Goal: Information Seeking & Learning: Learn about a topic

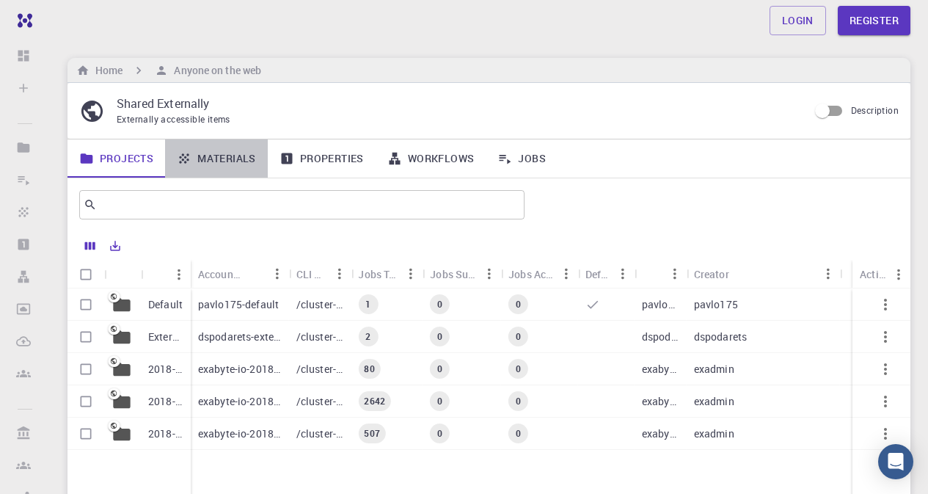
click at [197, 156] on link "Materials" at bounding box center [216, 158] width 103 height 38
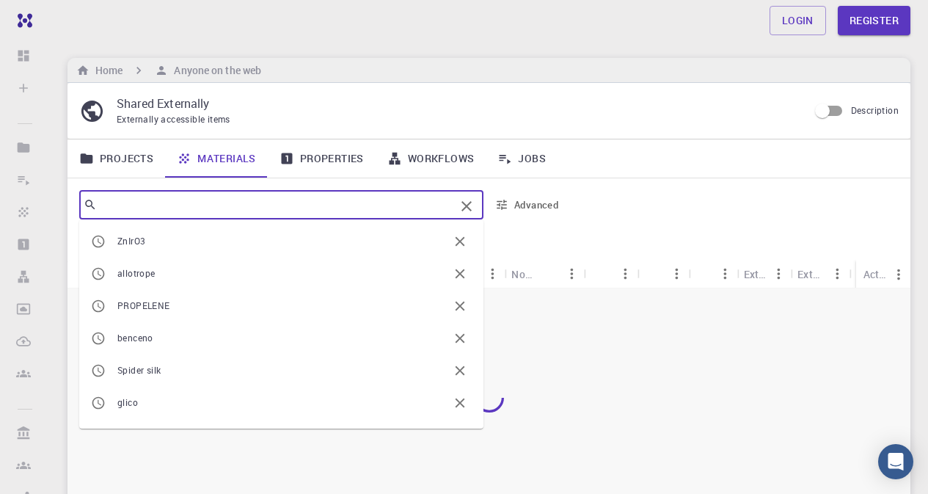
click at [208, 200] on input "text" at bounding box center [276, 204] width 358 height 21
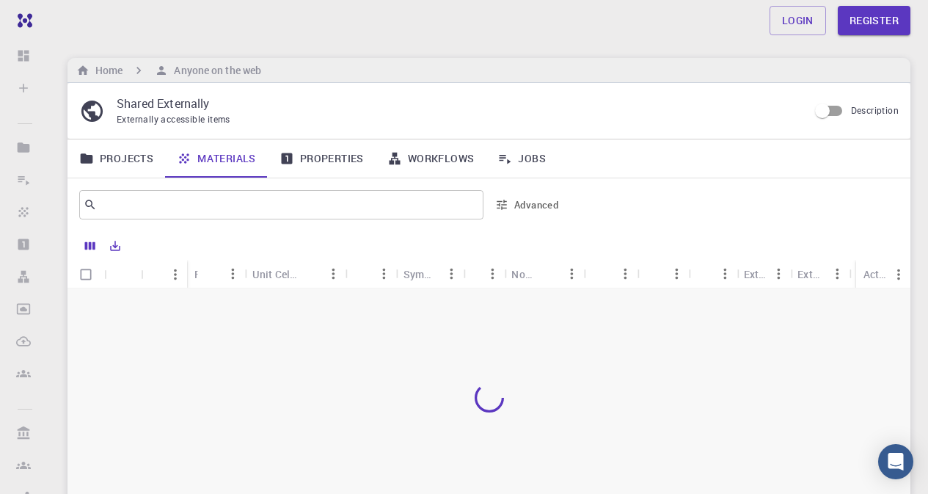
click at [307, 99] on p "Shared Externally" at bounding box center [457, 104] width 680 height 18
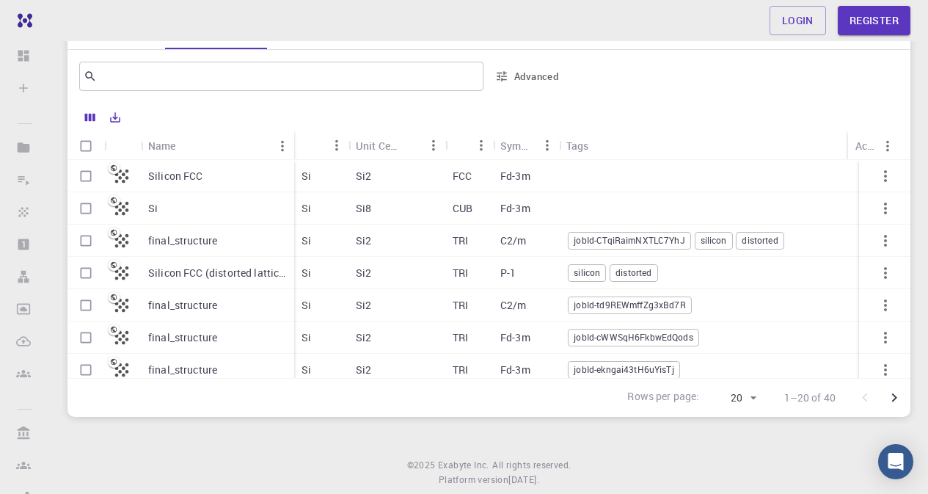
scroll to position [147, 0]
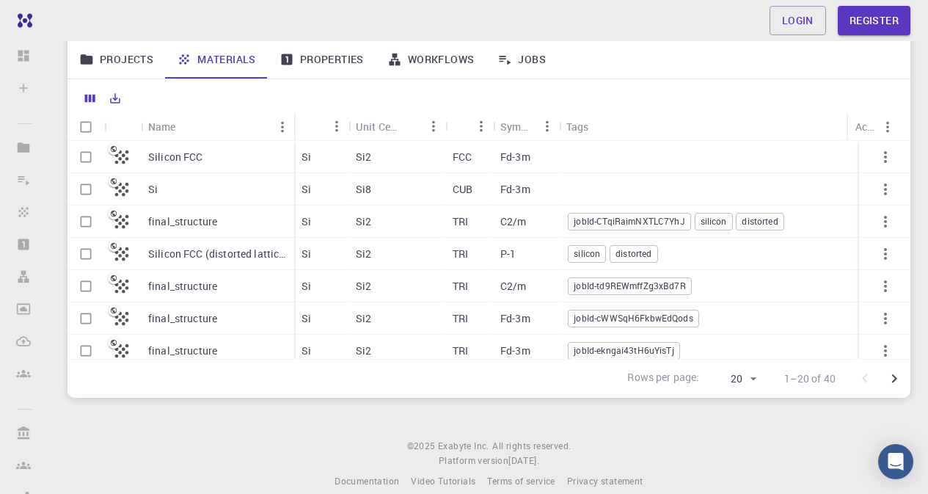
click at [183, 156] on p "Silicon FCC" at bounding box center [175, 157] width 55 height 15
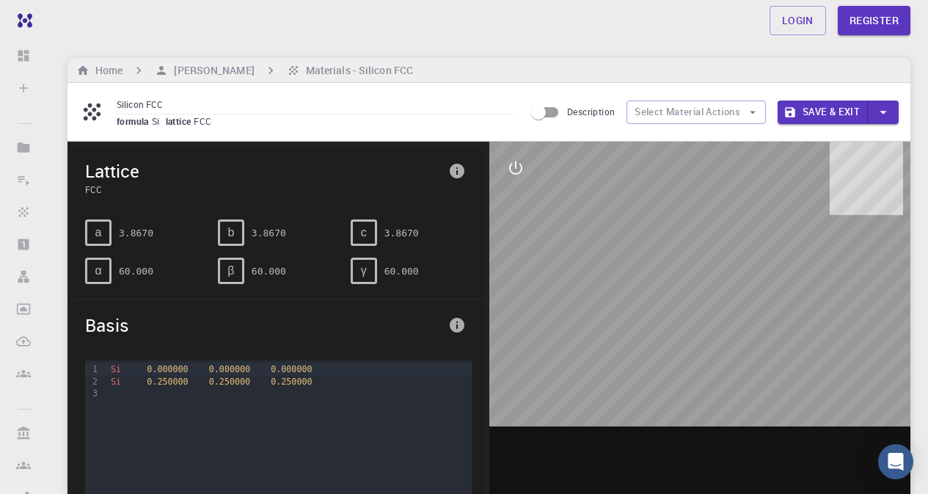
drag, startPoint x: 646, startPoint y: 316, endPoint x: 622, endPoint y: 267, distance: 53.8
click at [622, 267] on div at bounding box center [700, 370] width 422 height 456
drag, startPoint x: 697, startPoint y: 266, endPoint x: 658, endPoint y: 275, distance: 39.9
click at [658, 275] on div at bounding box center [700, 370] width 422 height 456
click at [287, 379] on span "0.250000" at bounding box center [291, 381] width 41 height 10
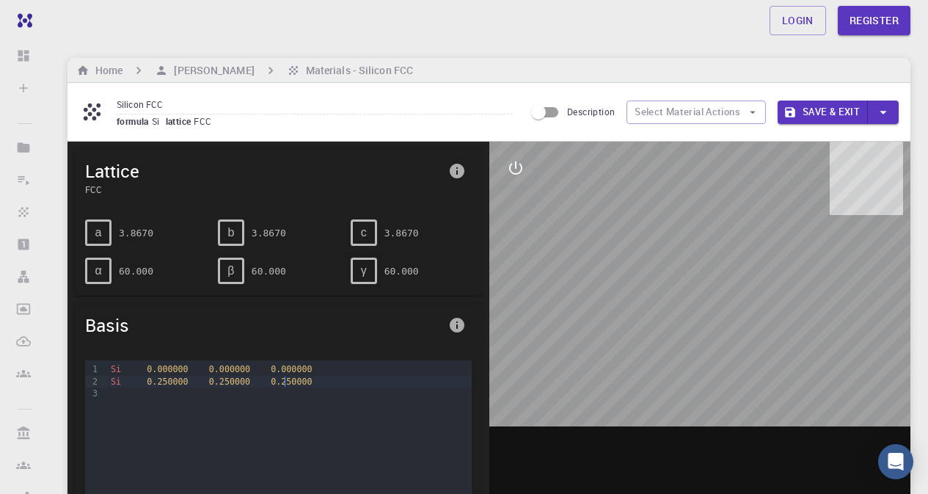
click at [366, 230] on span "c" at bounding box center [364, 232] width 6 height 13
click at [373, 232] on div "c" at bounding box center [364, 232] width 26 height 26
drag, startPoint x: 385, startPoint y: 234, endPoint x: 396, endPoint y: 235, distance: 11.0
click at [396, 235] on pre "3.8670" at bounding box center [402, 233] width 34 height 26
click at [385, 233] on pre "3.8670" at bounding box center [402, 233] width 34 height 26
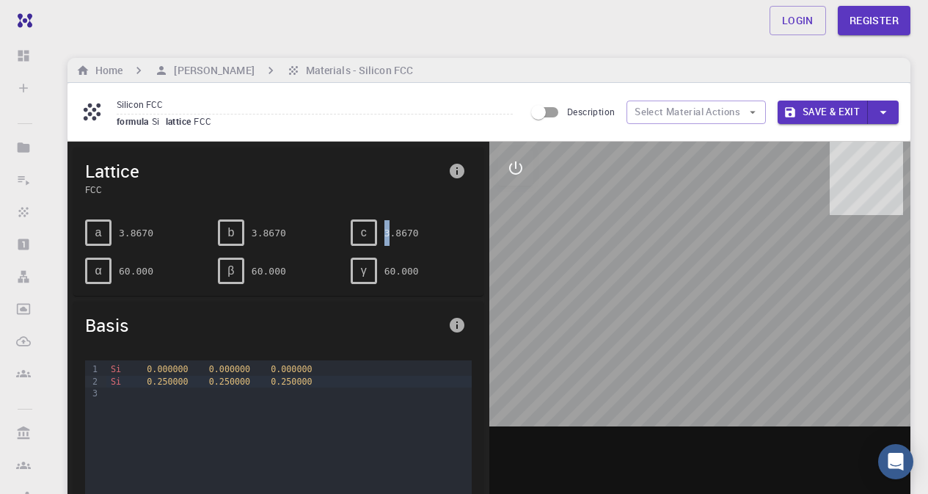
click at [389, 233] on div "c 3.8670" at bounding box center [411, 232] width 121 height 26
click at [390, 233] on pre "3.8670" at bounding box center [402, 233] width 34 height 26
click at [363, 233] on span "c" at bounding box center [364, 232] width 6 height 13
click at [136, 178] on span "Lattice" at bounding box center [263, 170] width 357 height 23
click at [514, 169] on icon "interactive" at bounding box center [516, 168] width 18 height 18
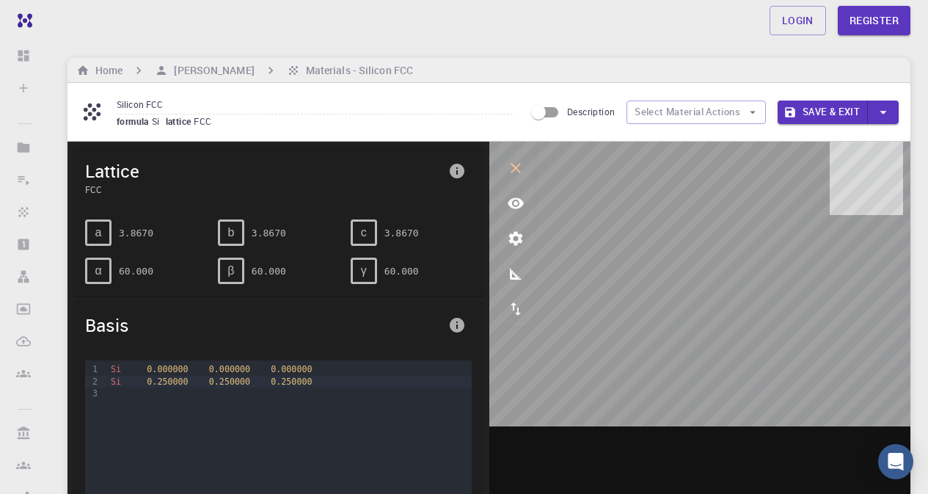
click at [91, 326] on span "Basis" at bounding box center [263, 324] width 357 height 23
click at [99, 274] on span "α" at bounding box center [98, 270] width 7 height 13
click at [753, 114] on icon "button" at bounding box center [752, 112] width 13 height 13
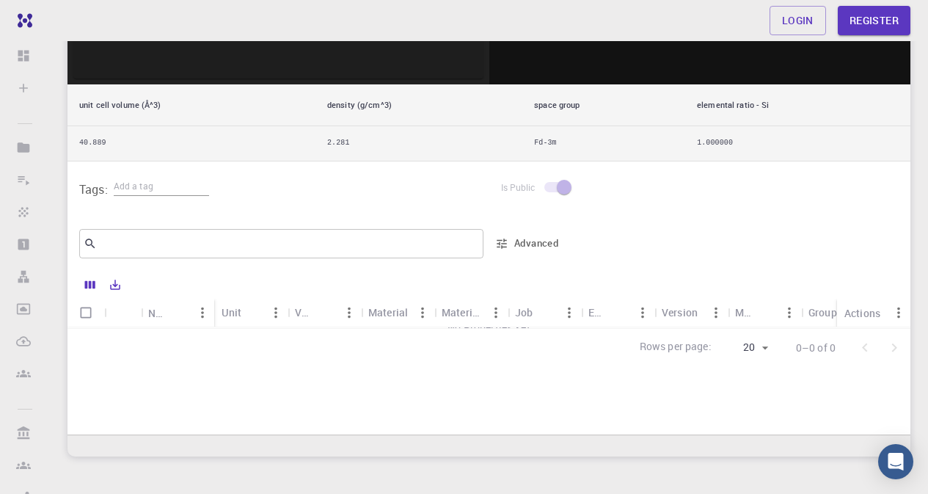
scroll to position [7, 0]
click at [161, 309] on div "Name" at bounding box center [157, 313] width 19 height 29
click at [235, 312] on div "Unit" at bounding box center [232, 312] width 21 height 29
click at [287, 309] on div "Unit" at bounding box center [289, 312] width 15 height 29
click at [380, 310] on div "Material" at bounding box center [388, 312] width 40 height 29
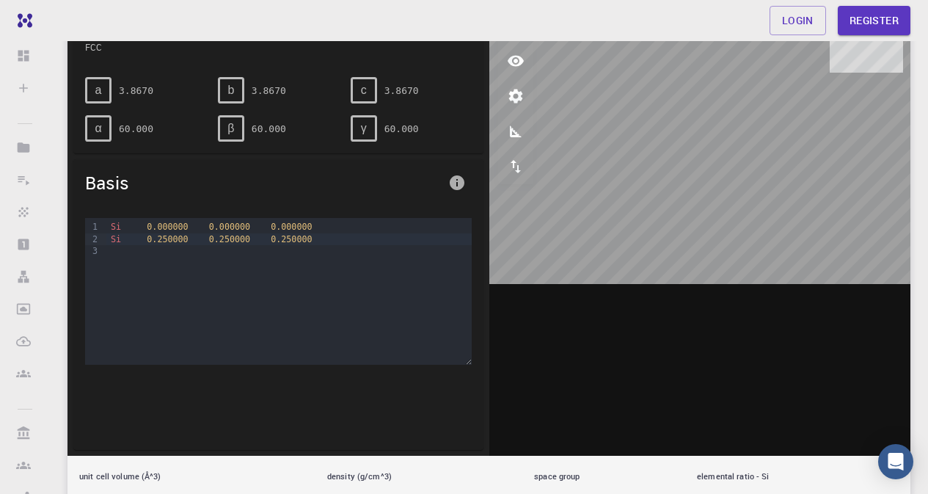
scroll to position [0, 0]
